Goal: Task Accomplishment & Management: Manage account settings

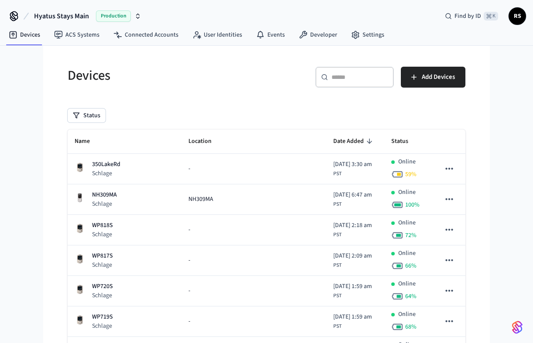
click at [343, 77] on input "text" at bounding box center [360, 77] width 57 height 9
paste input "******"
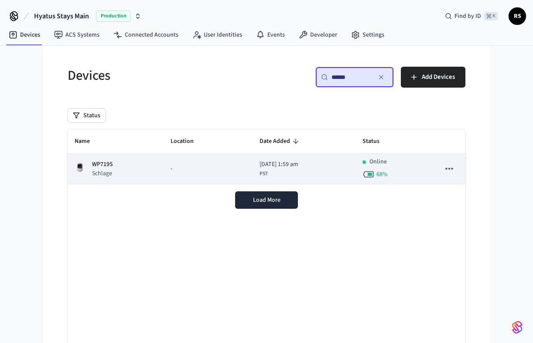
type input "******"
click at [450, 167] on icon "sticky table" at bounding box center [449, 168] width 11 height 11
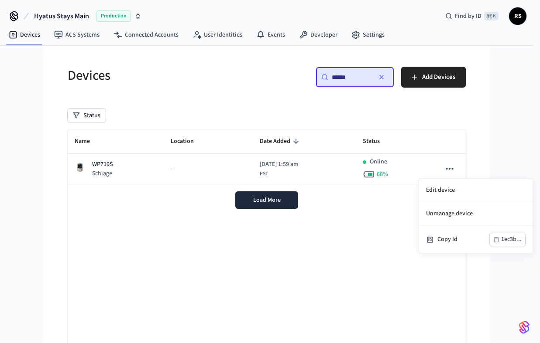
click at [315, 168] on div at bounding box center [270, 171] width 540 height 343
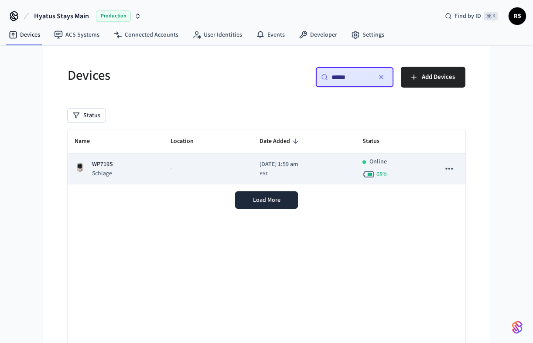
click at [321, 170] on td "2025/08/13 at 1:59 am PST" at bounding box center [304, 169] width 103 height 31
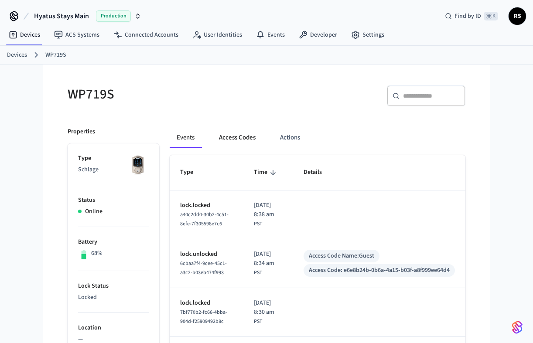
click at [250, 136] on button "Access Codes" at bounding box center [237, 137] width 51 height 21
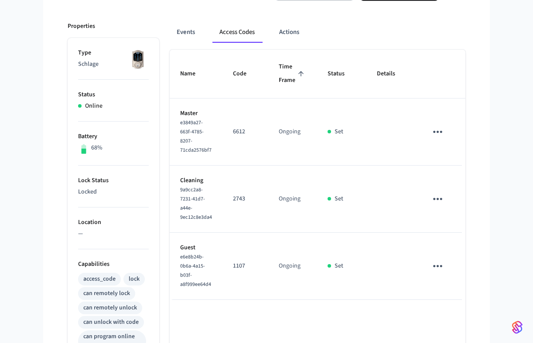
scroll to position [152, 0]
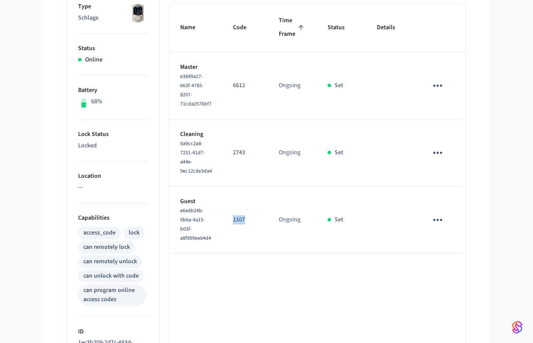
drag, startPoint x: 246, startPoint y: 219, endPoint x: 233, endPoint y: 220, distance: 13.5
click at [233, 220] on p "1107" at bounding box center [245, 219] width 25 height 9
click at [436, 221] on icon "sticky table" at bounding box center [438, 220] width 14 height 14
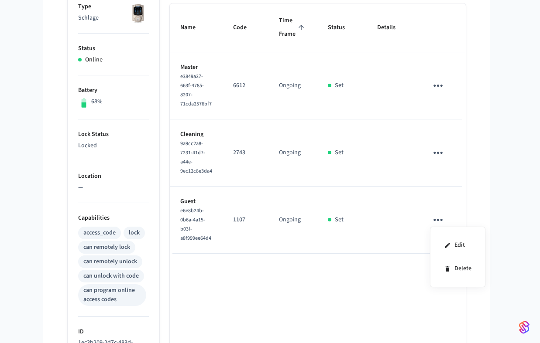
click at [148, 127] on div at bounding box center [270, 171] width 540 height 343
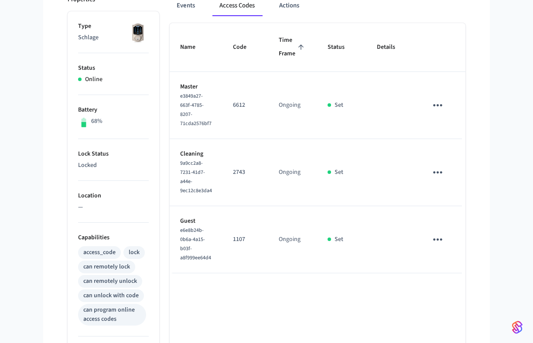
scroll to position [176, 0]
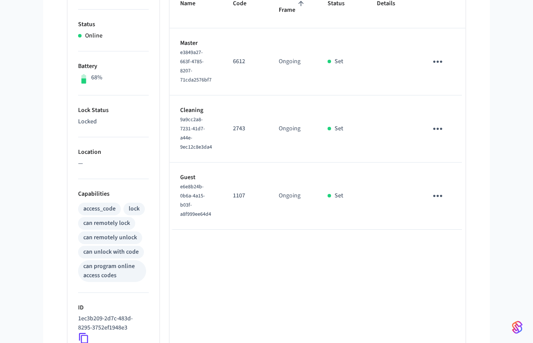
click at [438, 200] on icon "sticky table" at bounding box center [438, 196] width 14 height 14
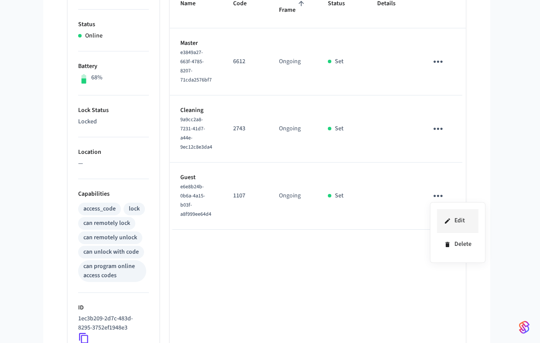
click at [454, 220] on li "Edit" at bounding box center [457, 221] width 41 height 24
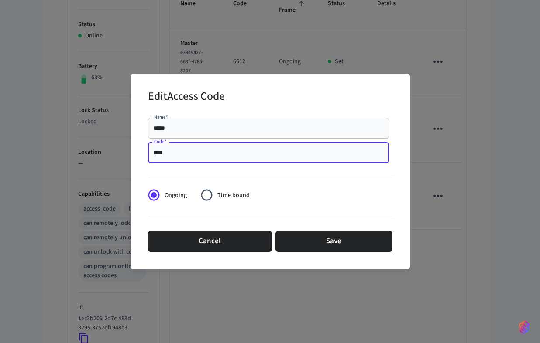
drag, startPoint x: 167, startPoint y: 154, endPoint x: 152, endPoint y: 154, distance: 15.7
click at [152, 154] on div "**** Code   *" at bounding box center [268, 152] width 241 height 21
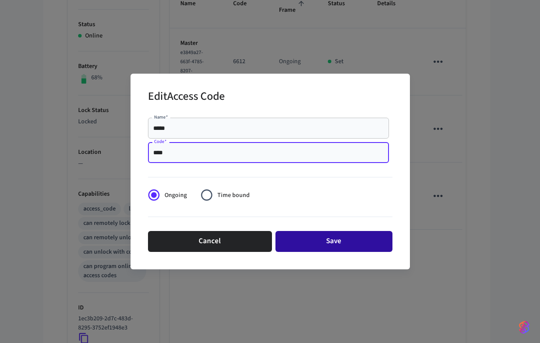
type input "****"
click at [301, 247] on button "Save" at bounding box center [333, 241] width 117 height 21
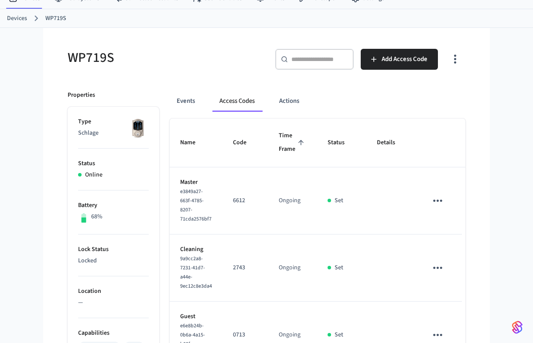
scroll to position [0, 0]
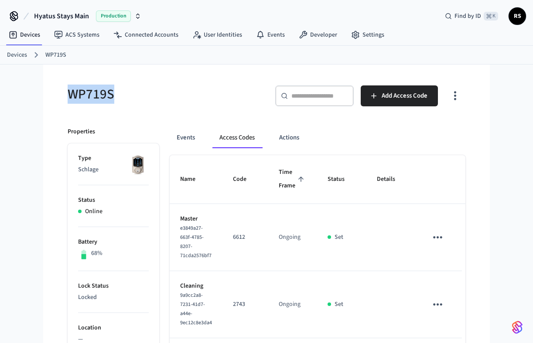
drag, startPoint x: 60, startPoint y: 101, endPoint x: 121, endPoint y: 96, distance: 61.3
click at [121, 96] on div "WP719S" at bounding box center [159, 94] width 204 height 38
copy h5 "WP719S"
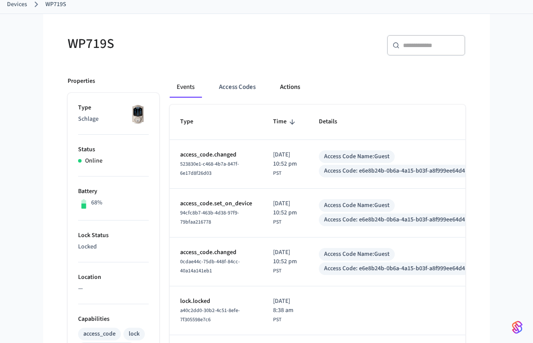
scroll to position [51, 0]
click at [247, 85] on button "Access Codes" at bounding box center [237, 87] width 51 height 21
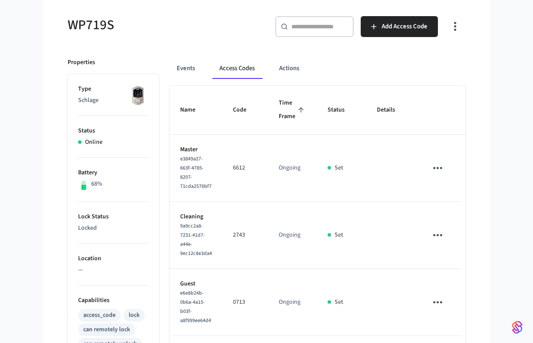
scroll to position [116, 0]
